Goal: Information Seeking & Learning: Learn about a topic

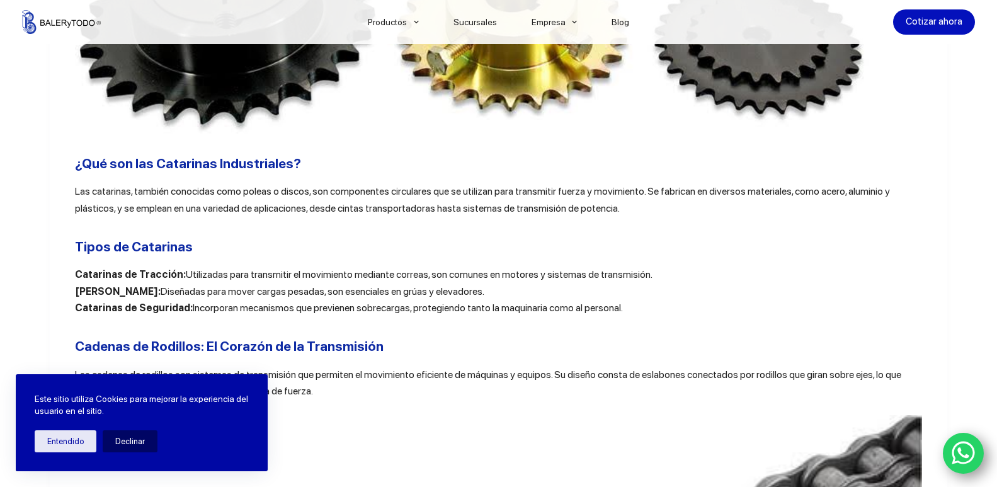
scroll to position [1007, 0]
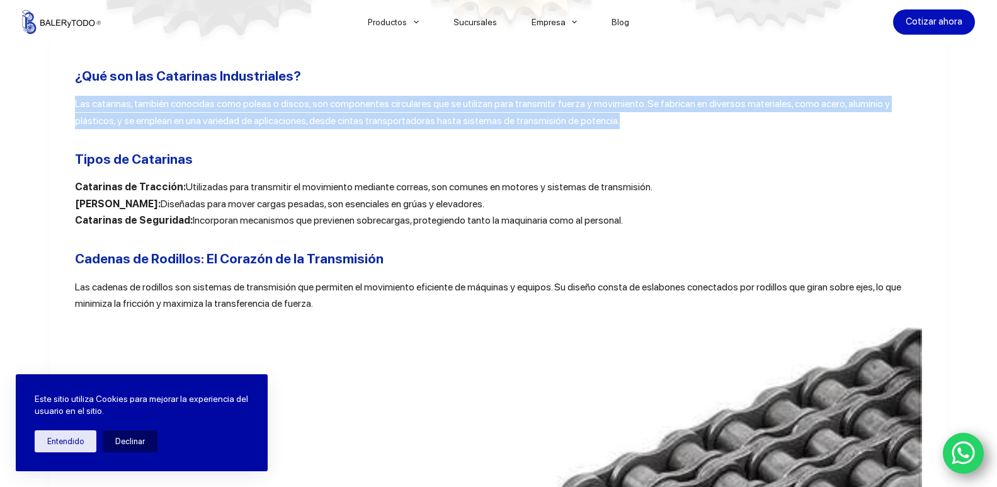
drag, startPoint x: 64, startPoint y: 107, endPoint x: 578, endPoint y: 130, distance: 514.4
copy p "Las catarinas, también conocidas como poleas o discos, son componentes circular…"
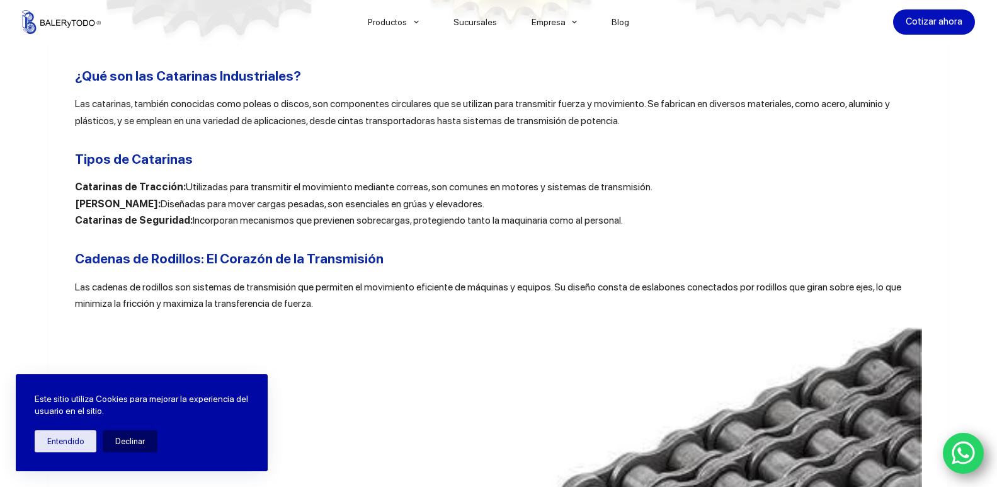
click at [207, 169] on h2 "Tipos de Catarinas" at bounding box center [498, 159] width 847 height 20
drag, startPoint x: 60, startPoint y: 188, endPoint x: 633, endPoint y: 224, distance: 574.1
copy p "Catarinas de Tracción: Utilizadas para transmitir el movimiento mediante correa…"
